Goal: Transaction & Acquisition: Purchase product/service

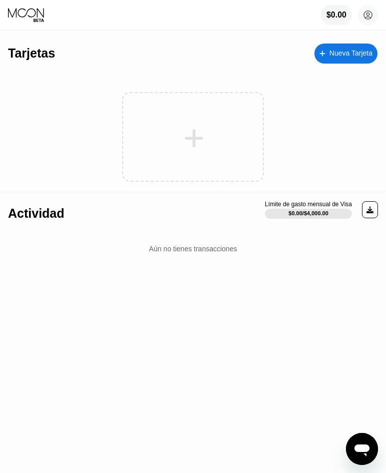
click at [168, 164] on div at bounding box center [193, 137] width 142 height 90
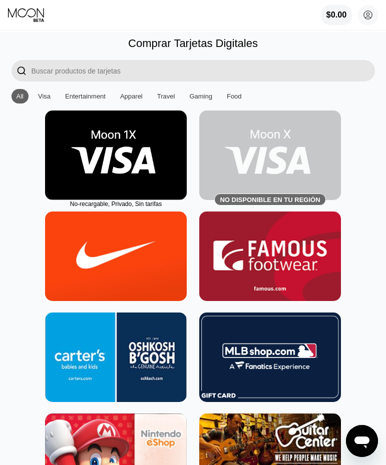
click at [340, 17] on div "$0.00" at bounding box center [336, 15] width 21 height 9
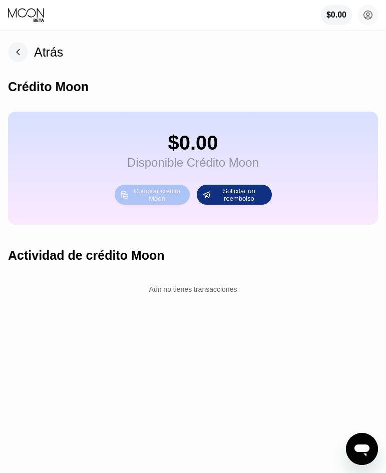
click at [159, 203] on div "Comprar crédito Moon" at bounding box center [156, 195] width 55 height 16
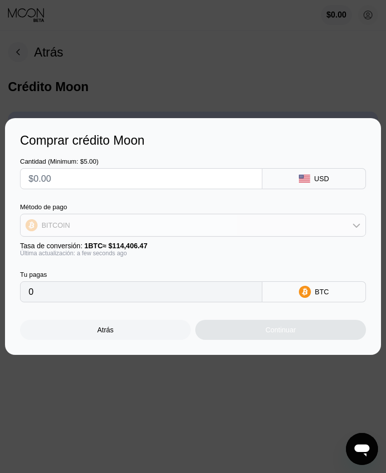
click at [355, 222] on icon at bounding box center [356, 225] width 8 height 8
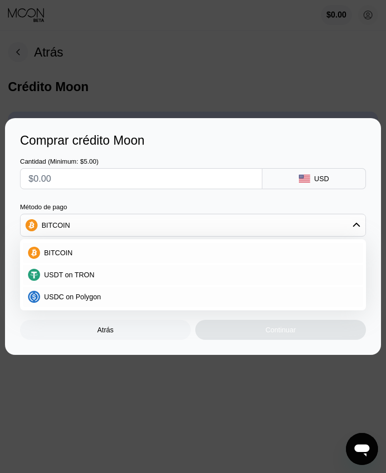
click at [169, 197] on div "Cantidad (Minimum: $5.00) USD Método de pago BITCOIN BITCOIN USDT on TRON USDC …" at bounding box center [193, 225] width 346 height 155
click at [354, 224] on icon at bounding box center [356, 225] width 8 height 8
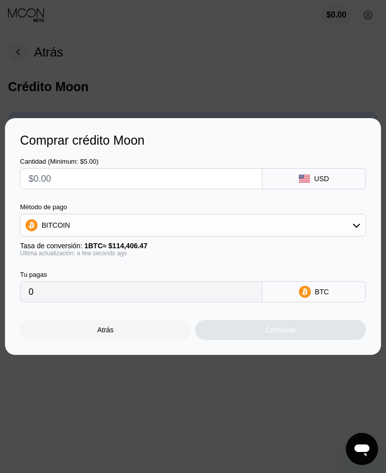
click at [273, 223] on div "BITCOIN" at bounding box center [193, 225] width 345 height 20
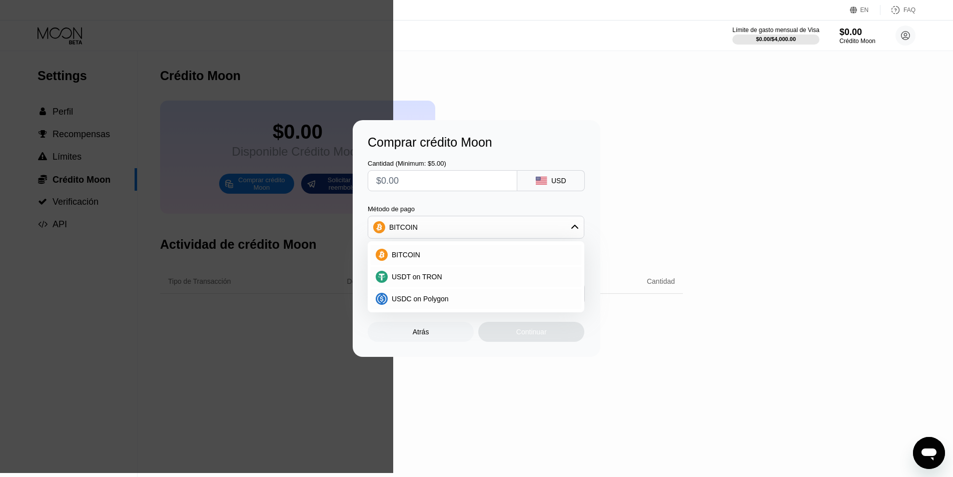
click at [393, 179] on div "Comprar crédito Moon Cantidad (Minimum: $5.00) USD Método de pago BITCOIN BITCO…" at bounding box center [476, 238] width 953 height 237
click at [393, 337] on div "Atrás" at bounding box center [421, 332] width 106 height 20
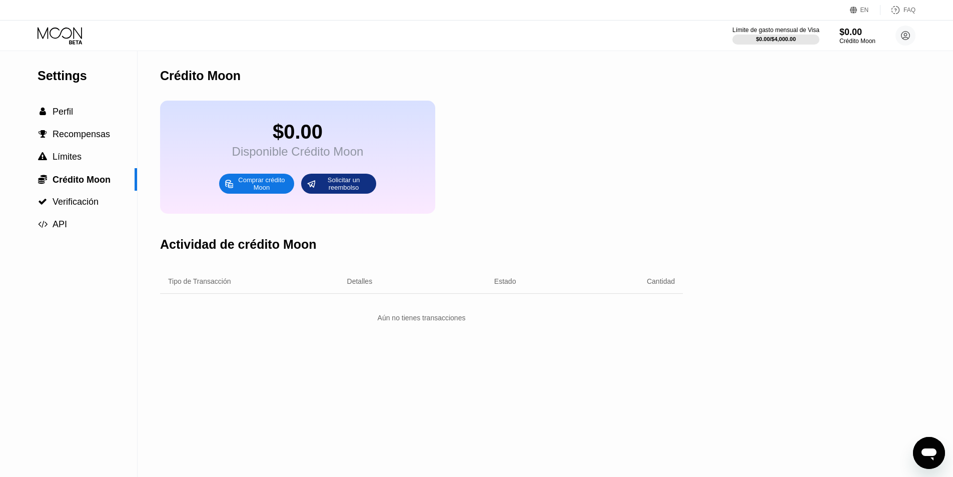
drag, startPoint x: 567, startPoint y: 356, endPoint x: 443, endPoint y: 321, distance: 128.4
click at [393, 356] on div "Crédito Moon $0.00 Disponible Crédito Moon Comprar crédito Moon Solicitar un re…" at bounding box center [421, 264] width 523 height 426
click at [332, 190] on div "Solicitar un reembolso" at bounding box center [343, 184] width 55 height 16
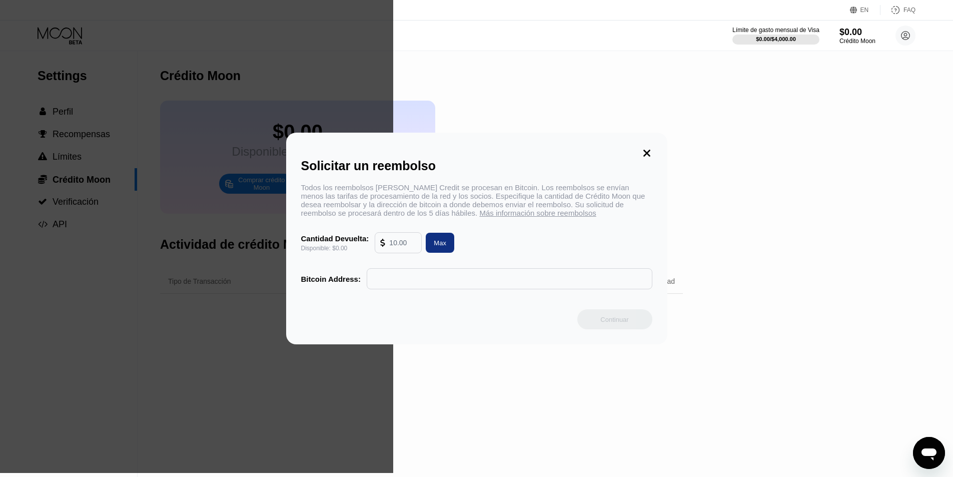
click at [393, 247] on div "Max" at bounding box center [440, 243] width 13 height 9
type input "0.00"
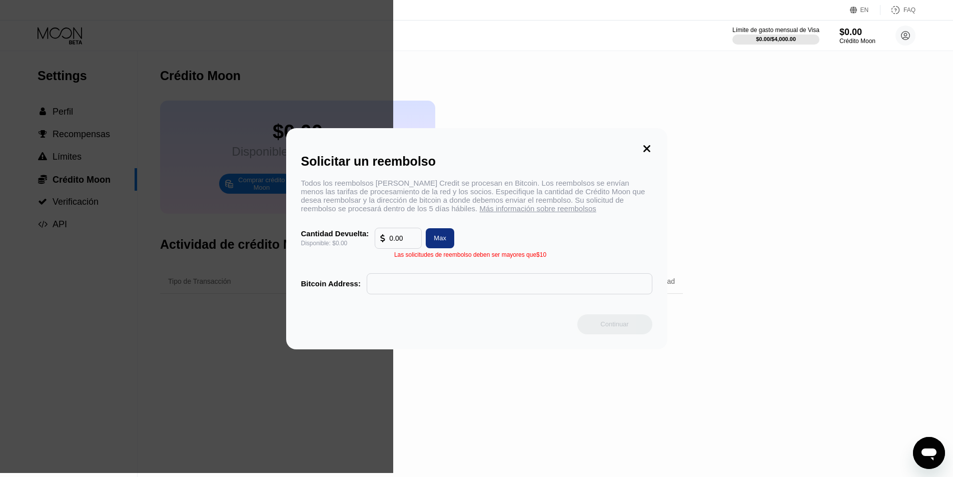
click at [393, 293] on input "text" at bounding box center [509, 284] width 275 height 20
click at [393, 146] on icon at bounding box center [646, 148] width 11 height 11
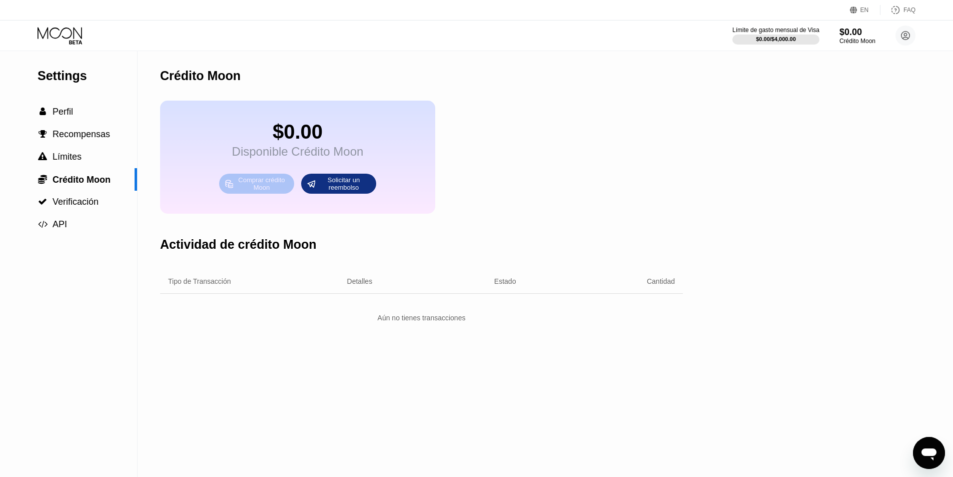
click at [257, 192] on div "Comprar crédito Moon" at bounding box center [261, 184] width 55 height 16
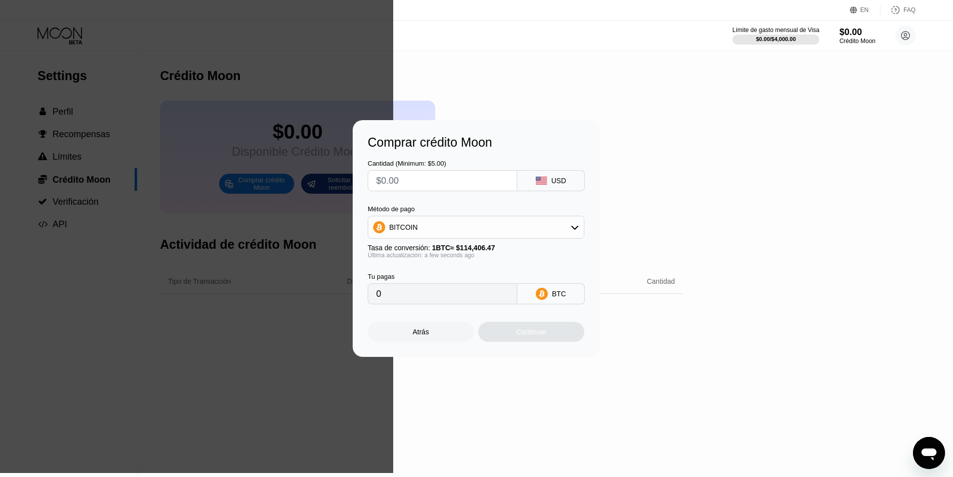
click at [393, 225] on div "BITCOIN" at bounding box center [476, 227] width 216 height 20
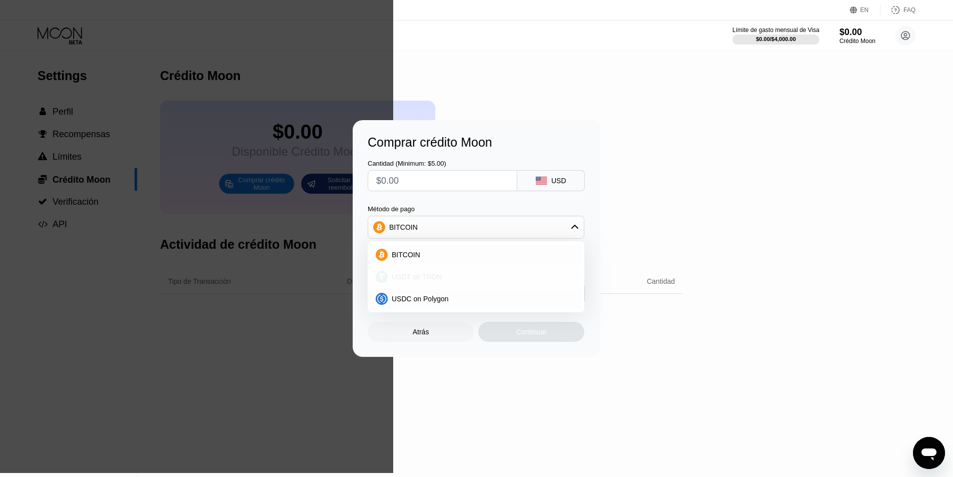
click at [393, 278] on span "USDT on TRON" at bounding box center [417, 277] width 51 height 8
type input "0.00"
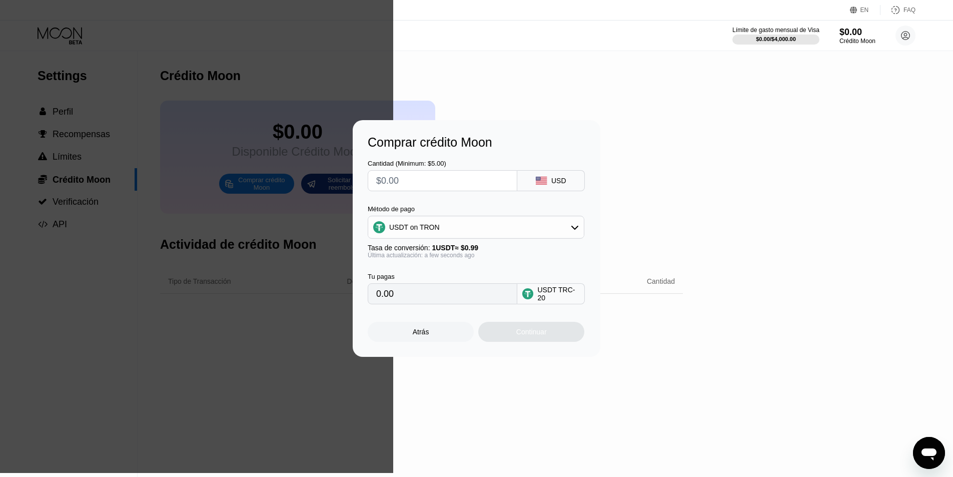
click at [393, 299] on input "0.00" at bounding box center [442, 294] width 133 height 20
click at [382, 294] on input "0.00" at bounding box center [442, 294] width 133 height 20
click at [393, 230] on div "USDT on TRON" at bounding box center [476, 227] width 216 height 20
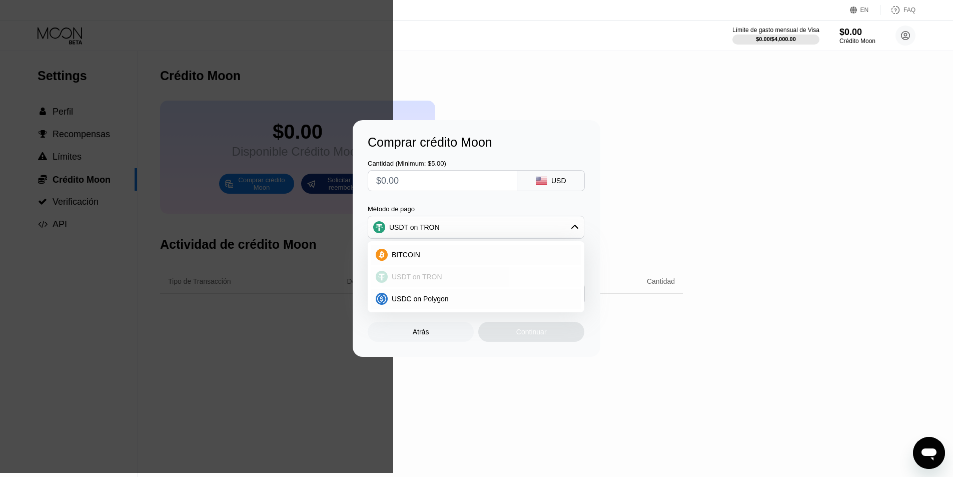
click at [393, 281] on span "USDT on TRON" at bounding box center [417, 277] width 51 height 8
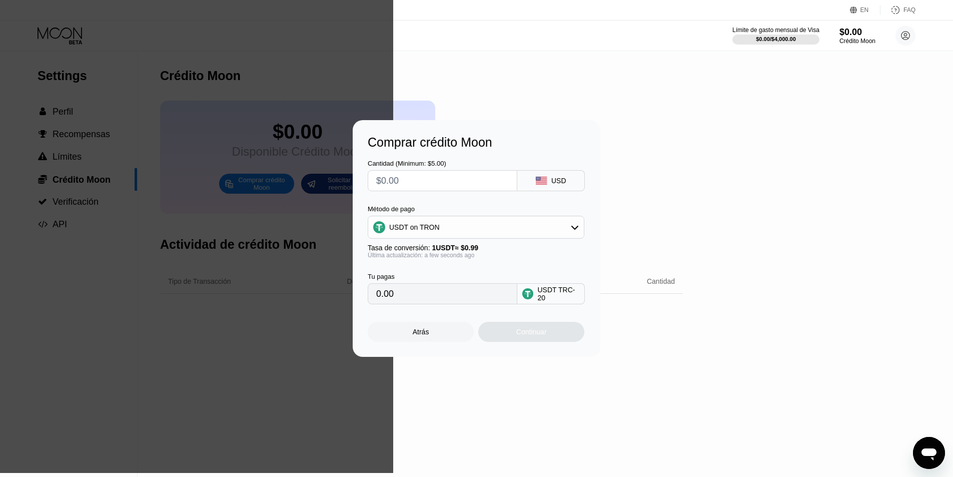
click at [393, 301] on input "0.00" at bounding box center [442, 294] width 133 height 20
click at [393, 296] on div "USDT TRC-20" at bounding box center [558, 294] width 42 height 16
click at [393, 336] on div "Atrás" at bounding box center [421, 332] width 106 height 20
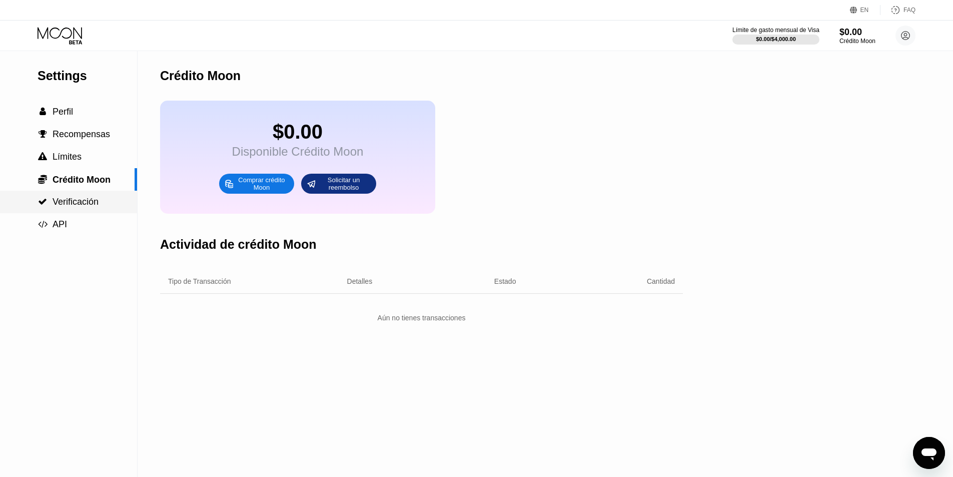
click at [61, 204] on span "Verificación" at bounding box center [76, 202] width 46 height 10
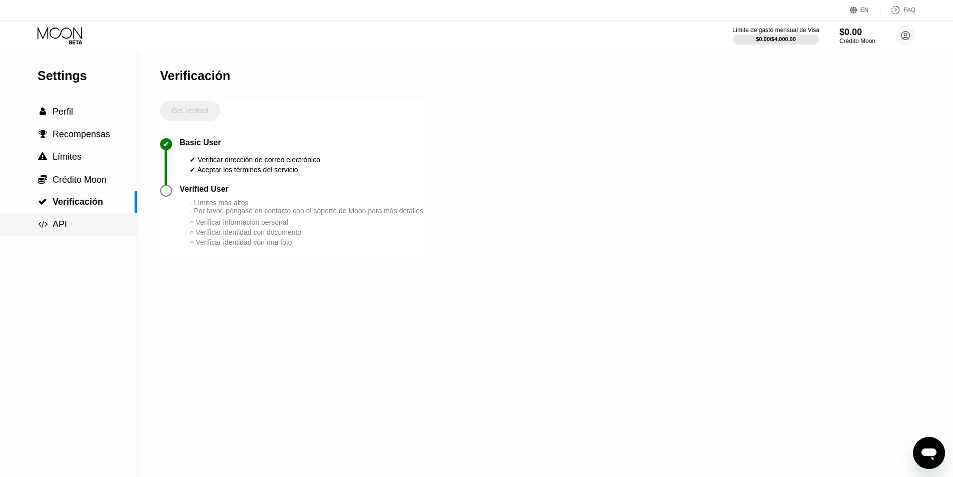
click at [58, 225] on span "API" at bounding box center [60, 224] width 15 height 10
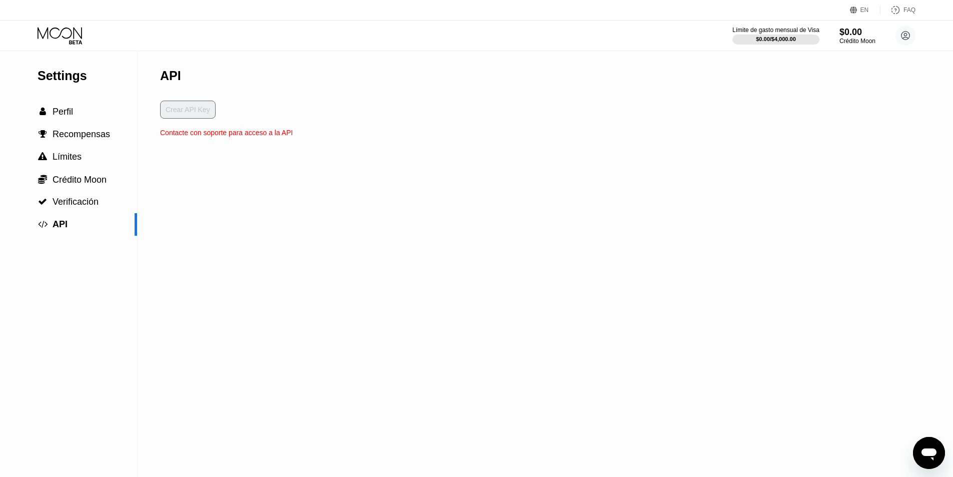
click at [203, 113] on div "Crear API Key" at bounding box center [226, 115] width 133 height 28
